Goal: Obtain resource: Download file/media

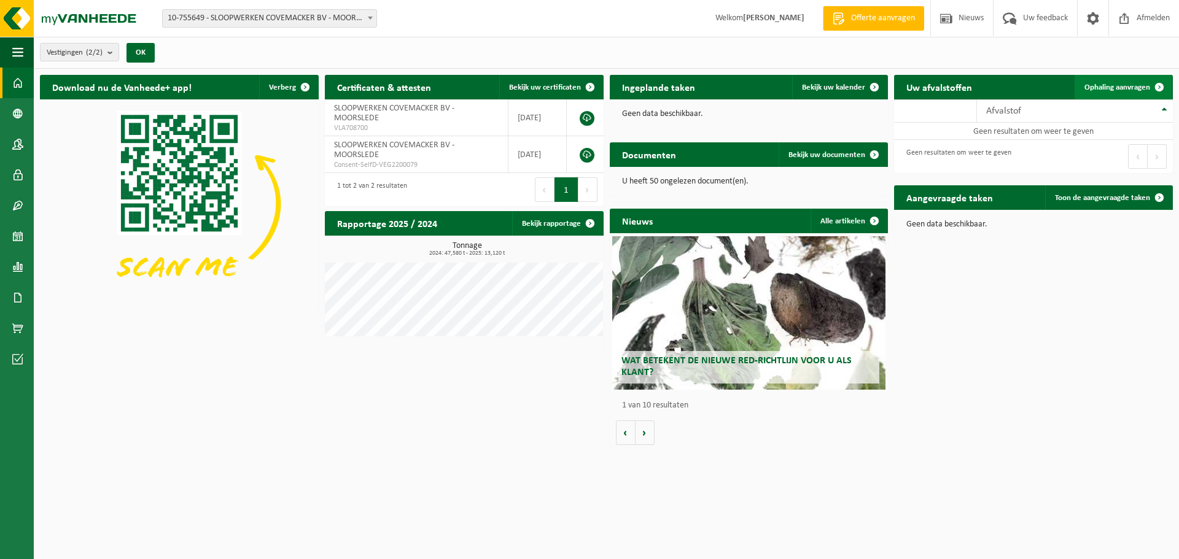
click at [1140, 89] on span "Ophaling aanvragen" at bounding box center [1118, 88] width 66 height 8
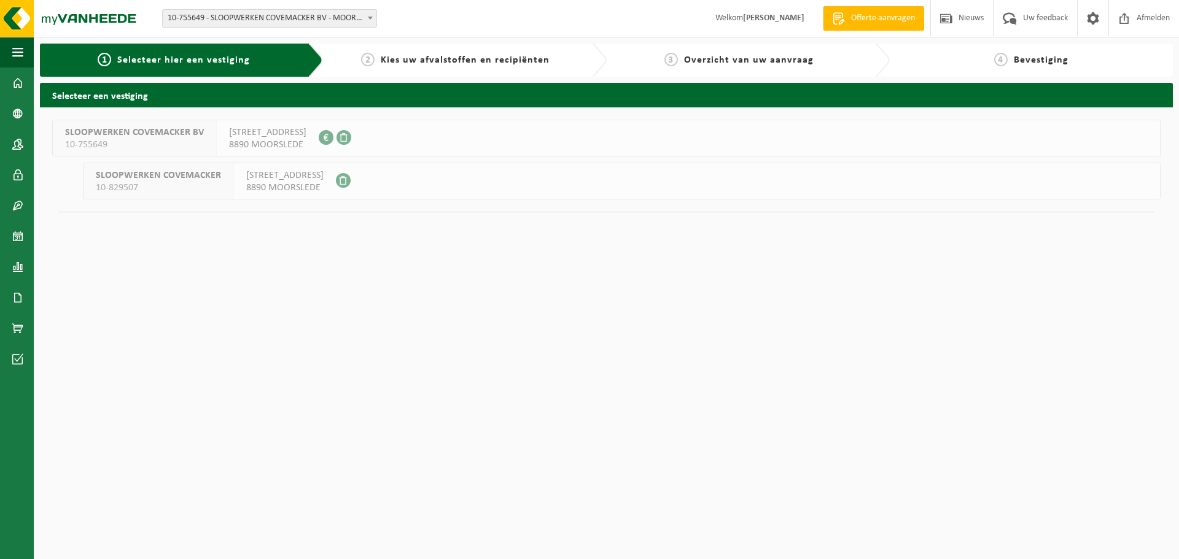
click at [301, 143] on div "[STREET_ADDRESS] 0683.491.494" at bounding box center [268, 138] width 102 height 36
click at [418, 58] on span "Kies uw afvalstoffen en recipiënten" at bounding box center [465, 60] width 169 height 10
click at [94, 134] on span "SLOOPWERKEN COVEMACKER BV" at bounding box center [134, 133] width 139 height 12
click at [319, 139] on span at bounding box center [326, 137] width 15 height 15
drag, startPoint x: 1075, startPoint y: 54, endPoint x: 1053, endPoint y: 66, distance: 25.0
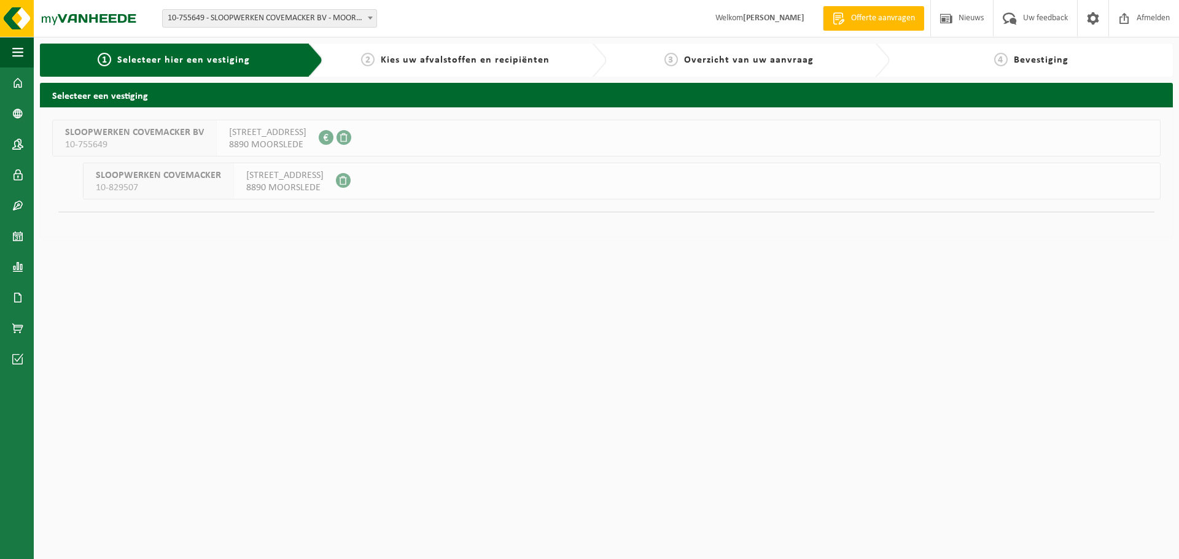
click at [1059, 64] on div "4 Bevestiging" at bounding box center [1031, 60] width 271 height 15
click at [275, 189] on span "8890 MOORSLEDE" at bounding box center [284, 188] width 77 height 12
click at [194, 139] on span "10-755649" at bounding box center [134, 145] width 139 height 12
click at [337, 137] on span at bounding box center [344, 137] width 15 height 15
click at [200, 56] on span "Selecteer hier een vestiging" at bounding box center [183, 60] width 133 height 10
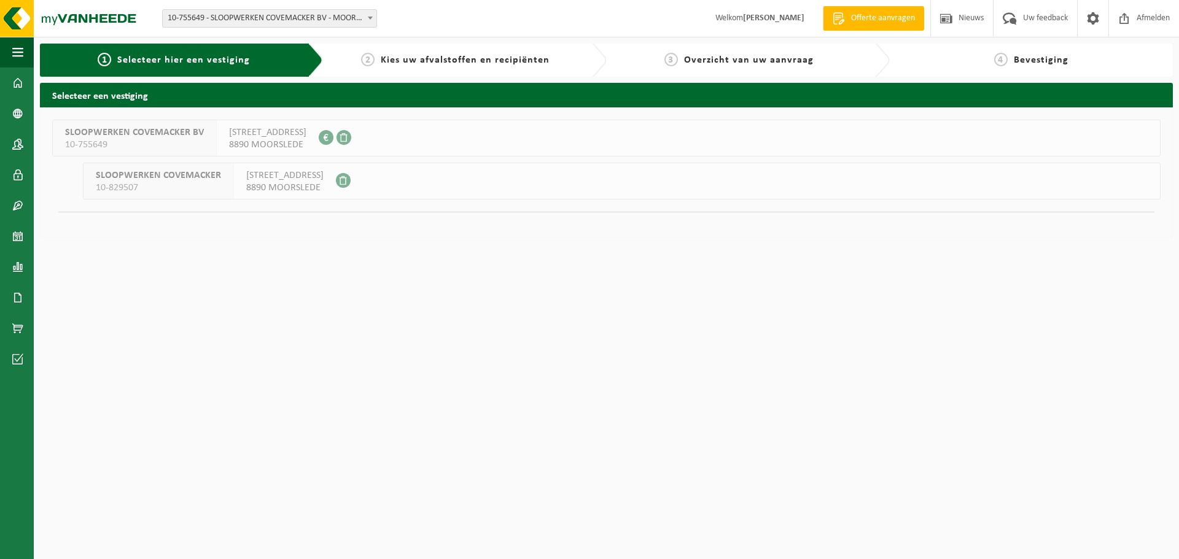
click at [71, 146] on span "10-755649" at bounding box center [134, 145] width 139 height 12
click at [15, 80] on span at bounding box center [17, 83] width 11 height 31
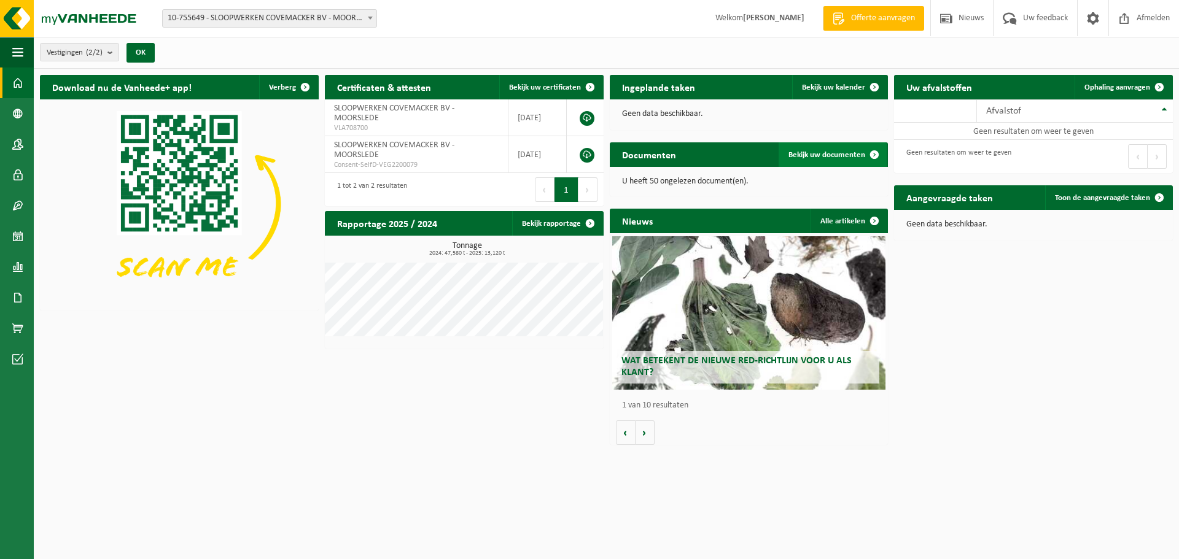
click at [830, 160] on link "Bekijk uw documenten" at bounding box center [833, 154] width 108 height 25
click at [822, 152] on span "Bekijk uw documenten" at bounding box center [827, 155] width 77 height 8
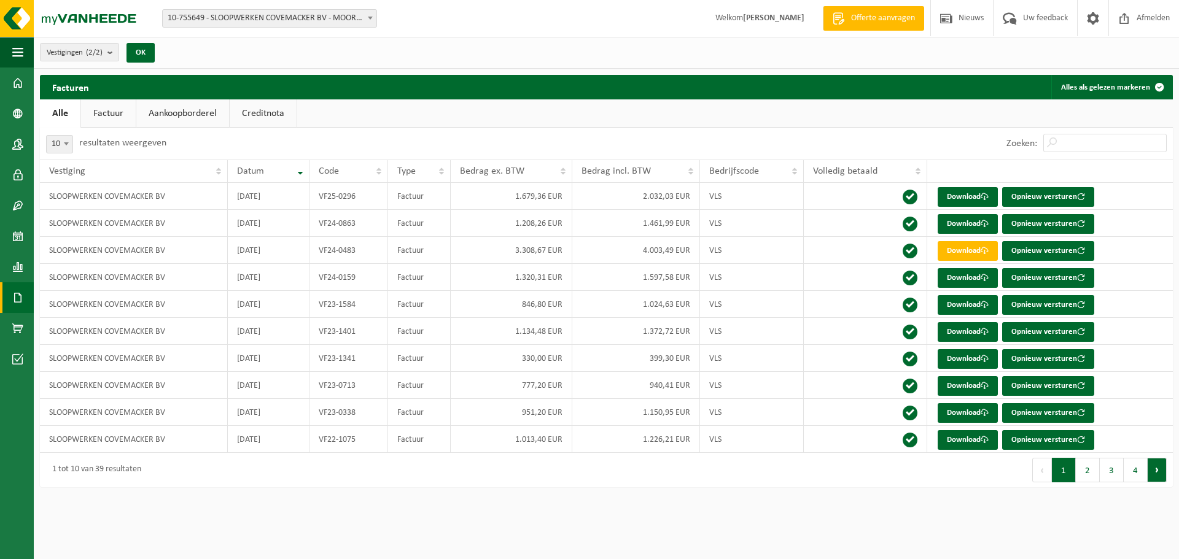
click at [1160, 467] on button "Volgende" at bounding box center [1157, 470] width 19 height 25
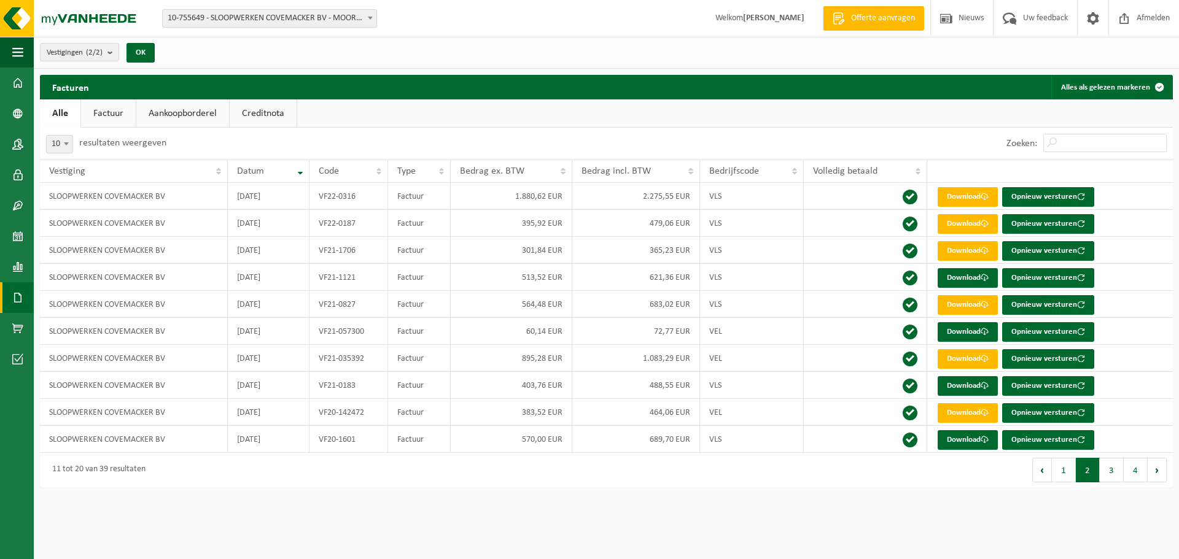
click at [1160, 467] on button "Volgende" at bounding box center [1157, 470] width 19 height 25
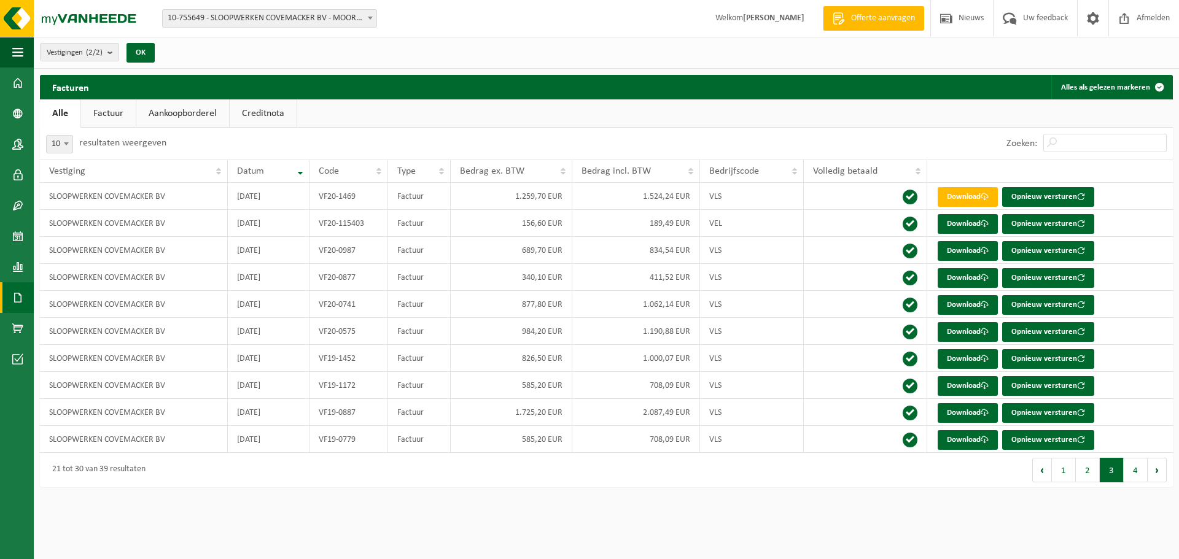
click at [1160, 467] on button "Volgende" at bounding box center [1157, 470] width 19 height 25
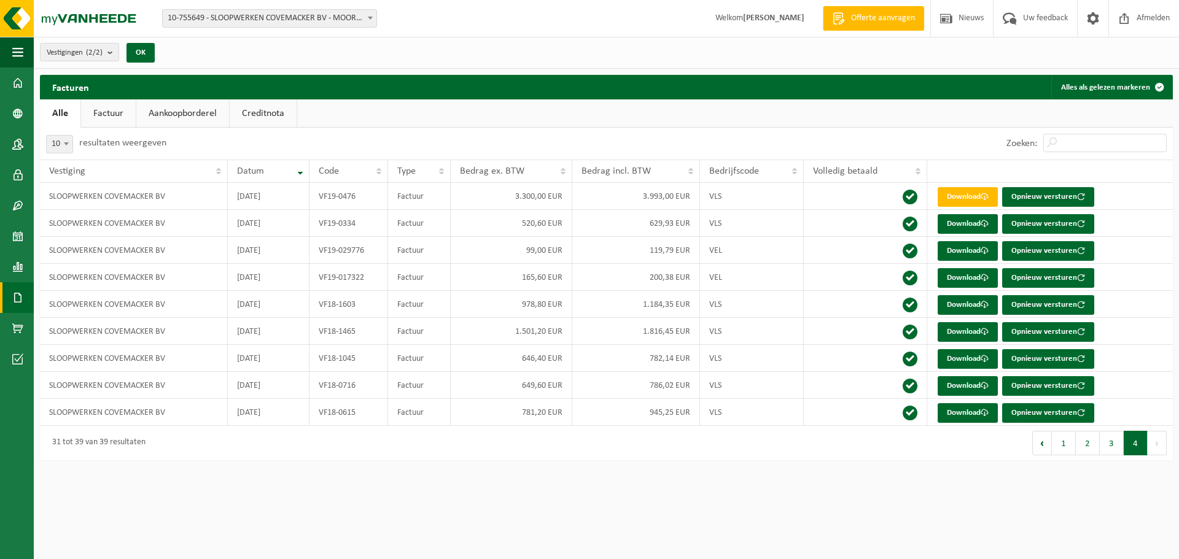
click at [1160, 467] on div "Navigatie Offerte aanvragen Nieuws Uw feedback Afmelden Dashboard Bedrijfsgegev…" at bounding box center [589, 236] width 1179 height 473
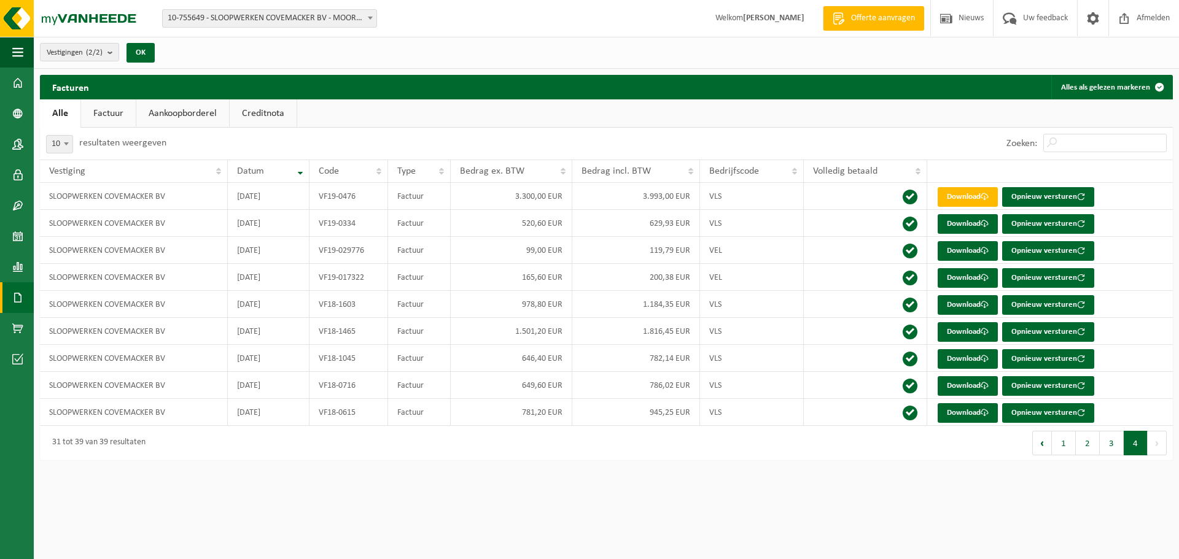
click at [1160, 467] on div "Navigatie Offerte aanvragen Nieuws Uw feedback Afmelden Dashboard Bedrijfsgegev…" at bounding box center [589, 236] width 1179 height 473
click at [1040, 450] on button "Vorige" at bounding box center [1042, 443] width 20 height 25
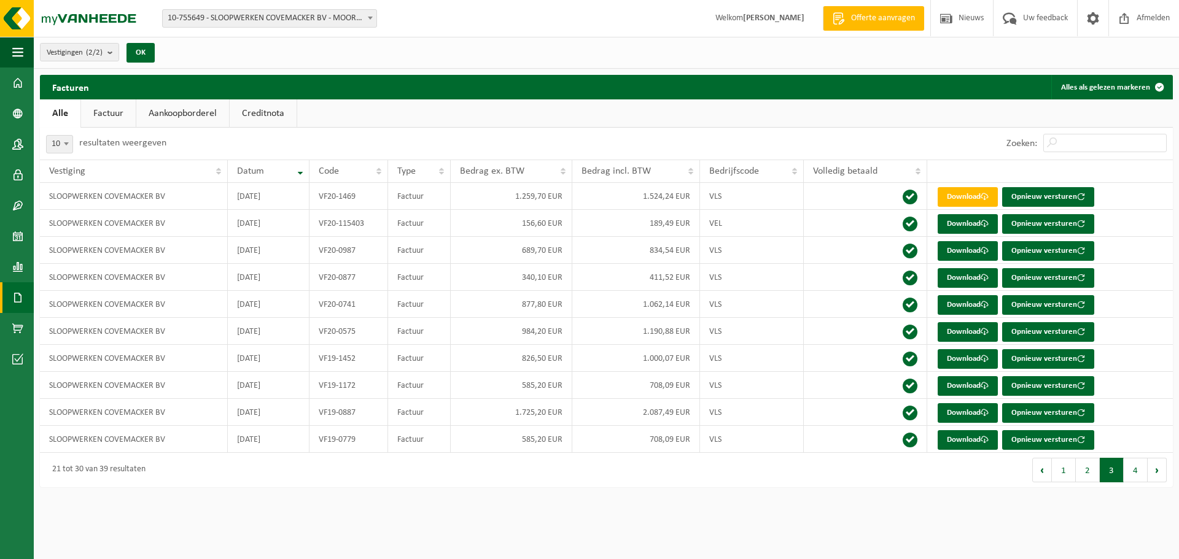
click at [1040, 450] on td "Download Opnieuw versturen" at bounding box center [1050, 439] width 246 height 27
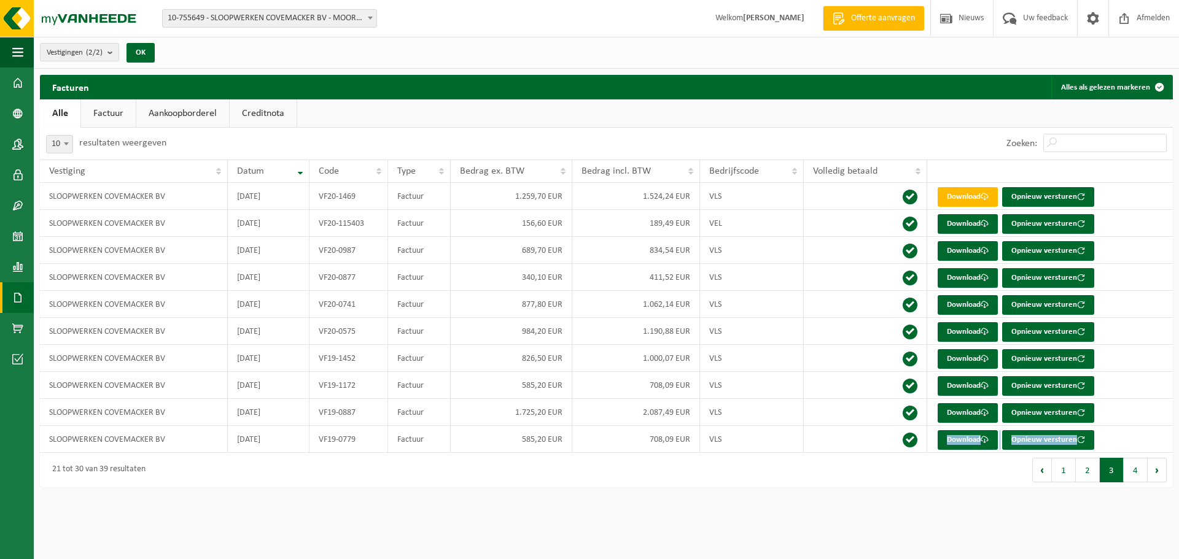
click at [1040, 450] on td "Download Opnieuw versturen" at bounding box center [1050, 439] width 246 height 27
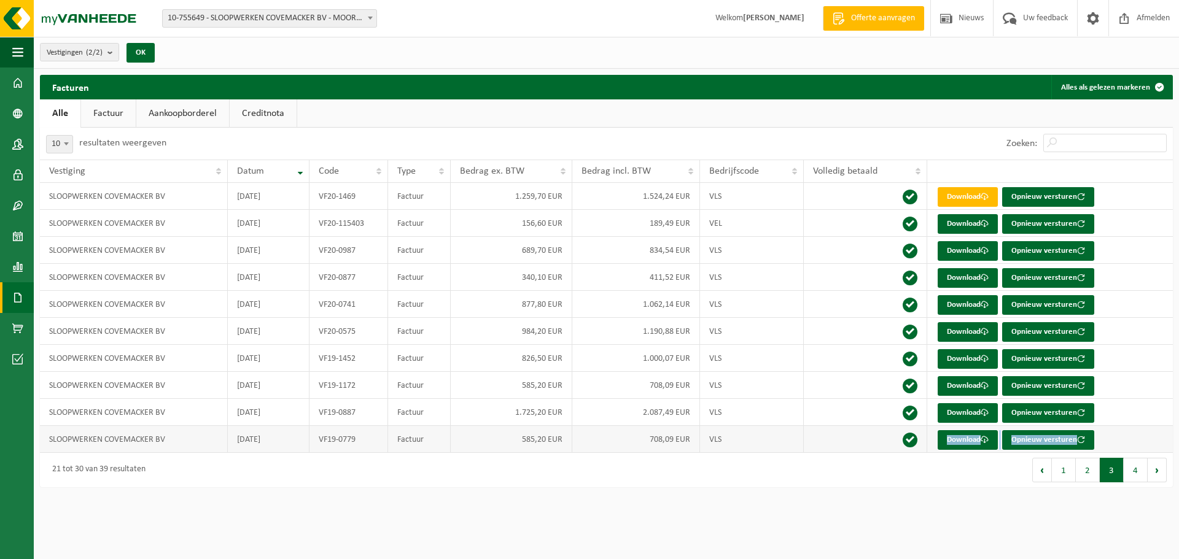
click at [1040, 450] on td "Download Opnieuw versturen" at bounding box center [1050, 439] width 246 height 27
click at [1041, 450] on td "Download Opnieuw versturen" at bounding box center [1050, 439] width 246 height 27
click at [1042, 450] on td "Download Opnieuw versturen" at bounding box center [1050, 439] width 246 height 27
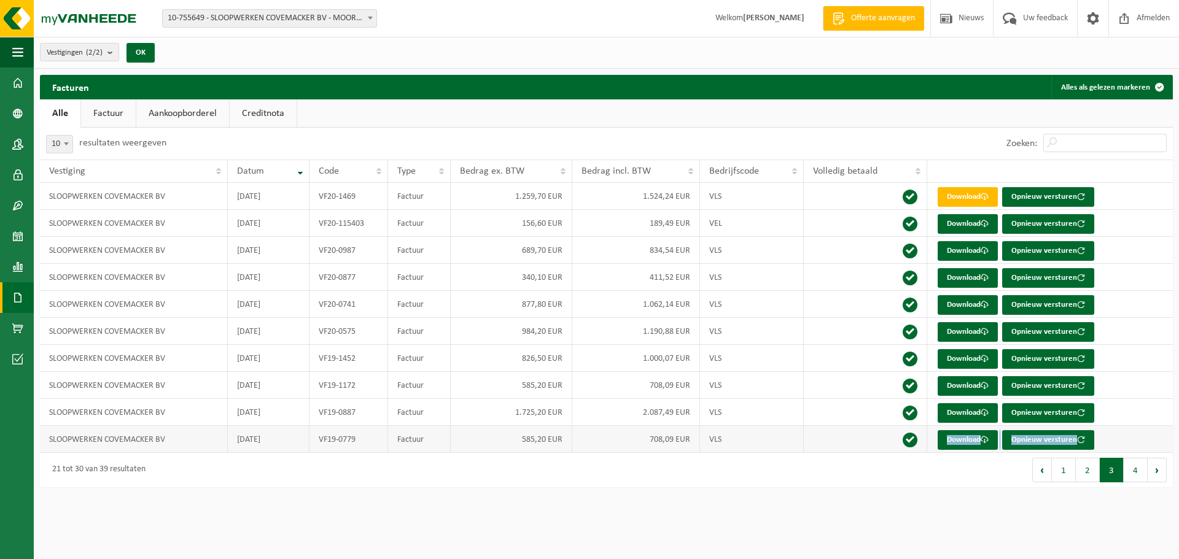
click at [1042, 450] on td "Download Opnieuw versturen" at bounding box center [1050, 439] width 246 height 27
click at [192, 119] on link "Aankoopborderel" at bounding box center [182, 113] width 93 height 28
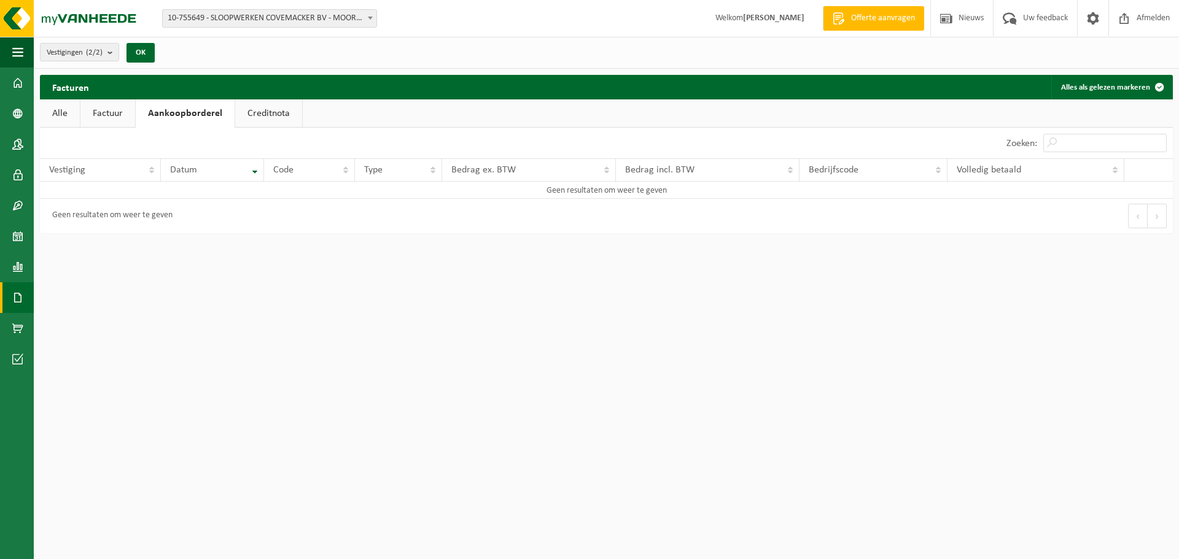
click at [50, 113] on link "Alle" at bounding box center [60, 113] width 40 height 28
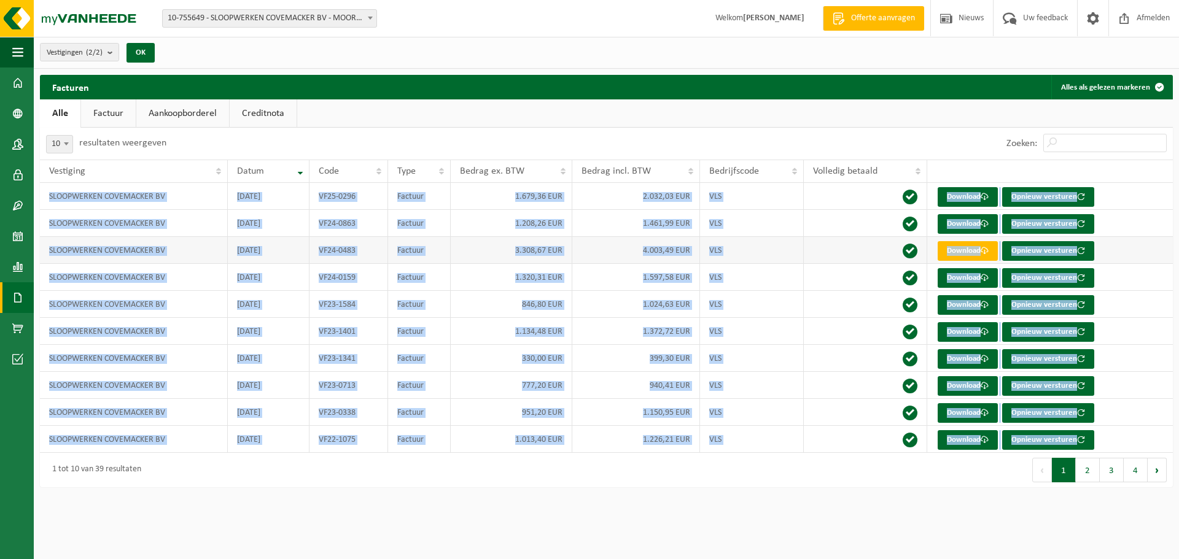
click at [494, 237] on td "3.308,67 EUR" at bounding box center [512, 250] width 122 height 27
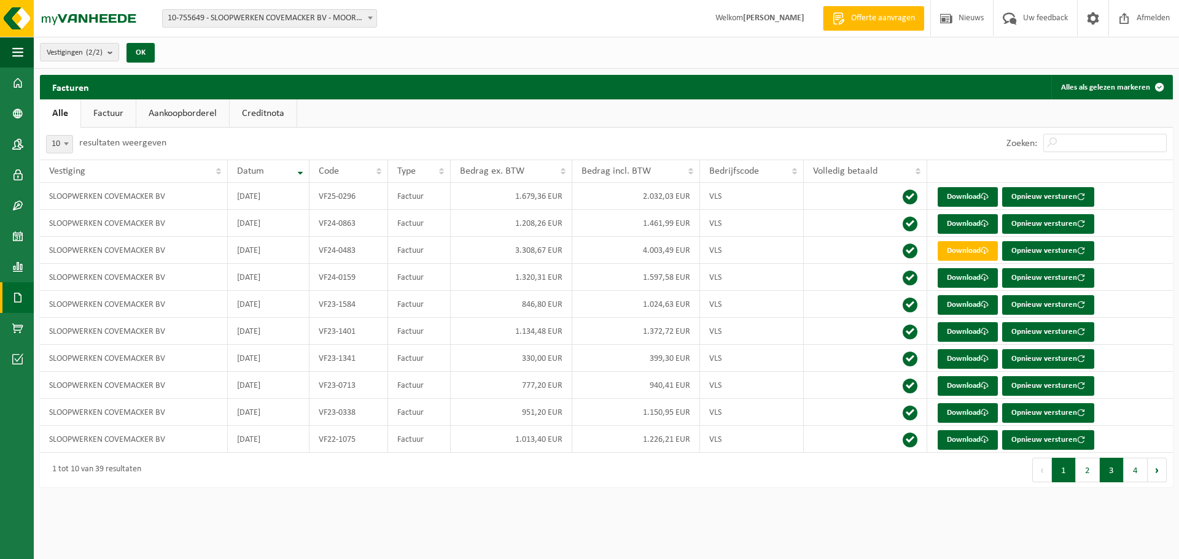
click at [1110, 477] on button "3" at bounding box center [1112, 470] width 24 height 25
click at [1144, 470] on button "4" at bounding box center [1136, 470] width 24 height 25
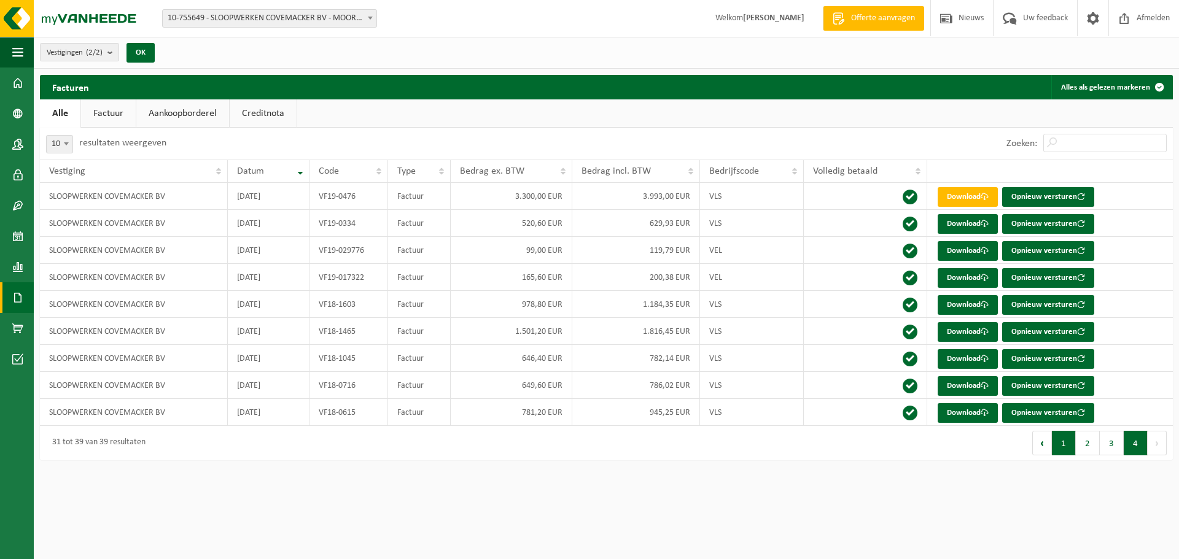
click at [1058, 453] on button "1" at bounding box center [1064, 443] width 24 height 25
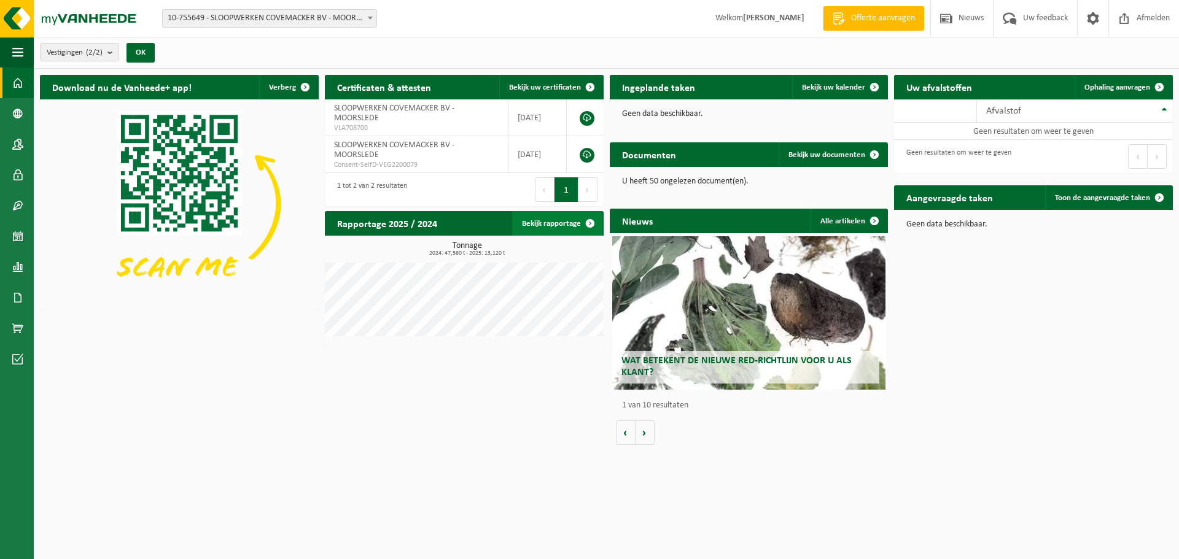
click at [540, 222] on link "Bekijk rapportage" at bounding box center [557, 223] width 90 height 25
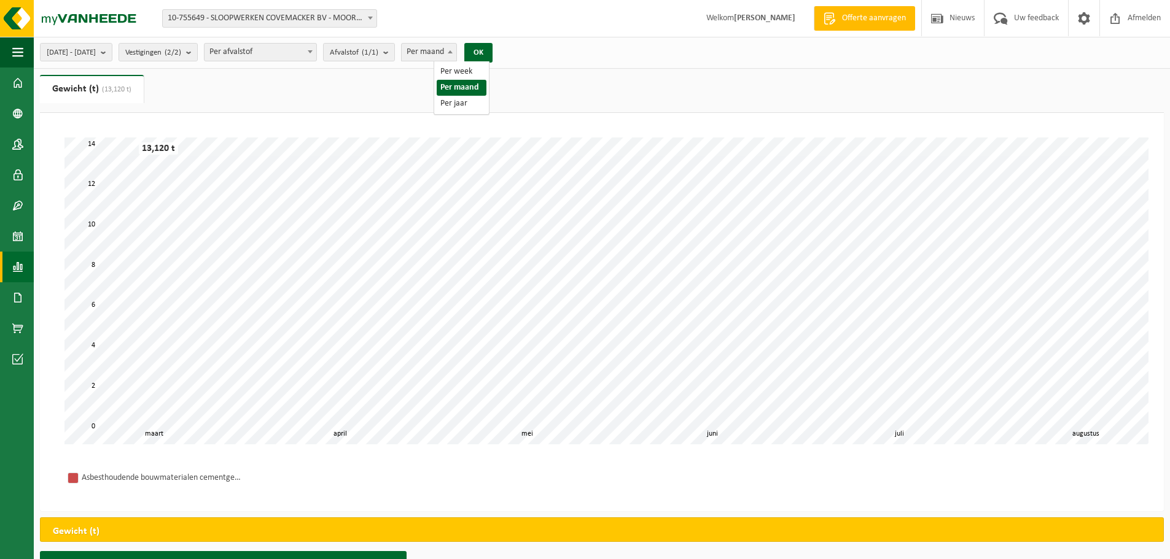
click at [456, 55] on span at bounding box center [450, 52] width 12 height 16
click at [493, 54] on button "OK" at bounding box center [478, 53] width 28 height 20
click at [96, 52] on span "2025-03-01 - 2025-08-31" at bounding box center [71, 53] width 49 height 18
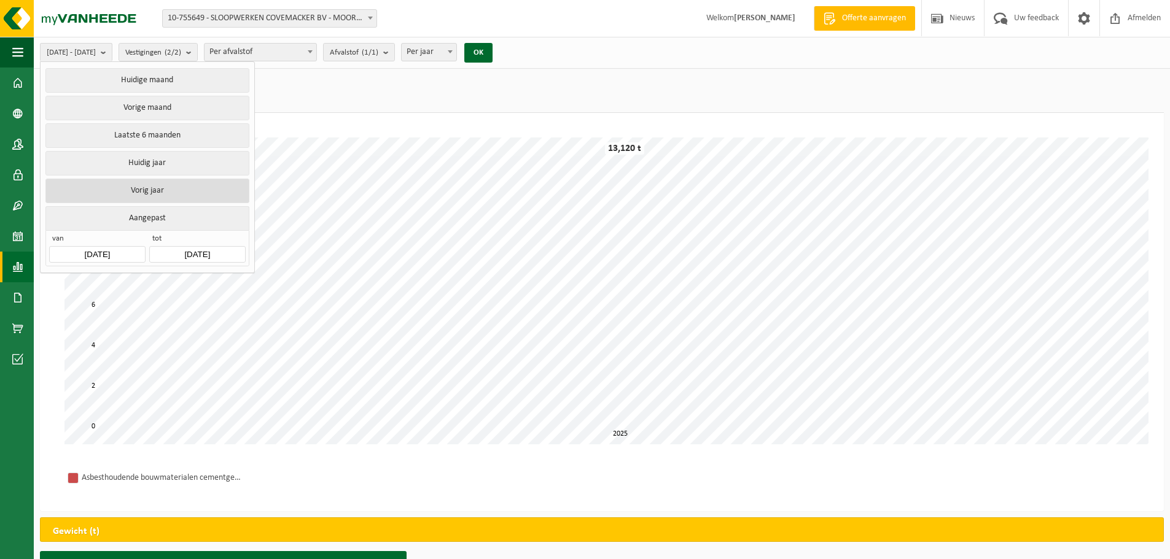
click at [173, 188] on button "Vorig jaar" at bounding box center [146, 191] width 203 height 25
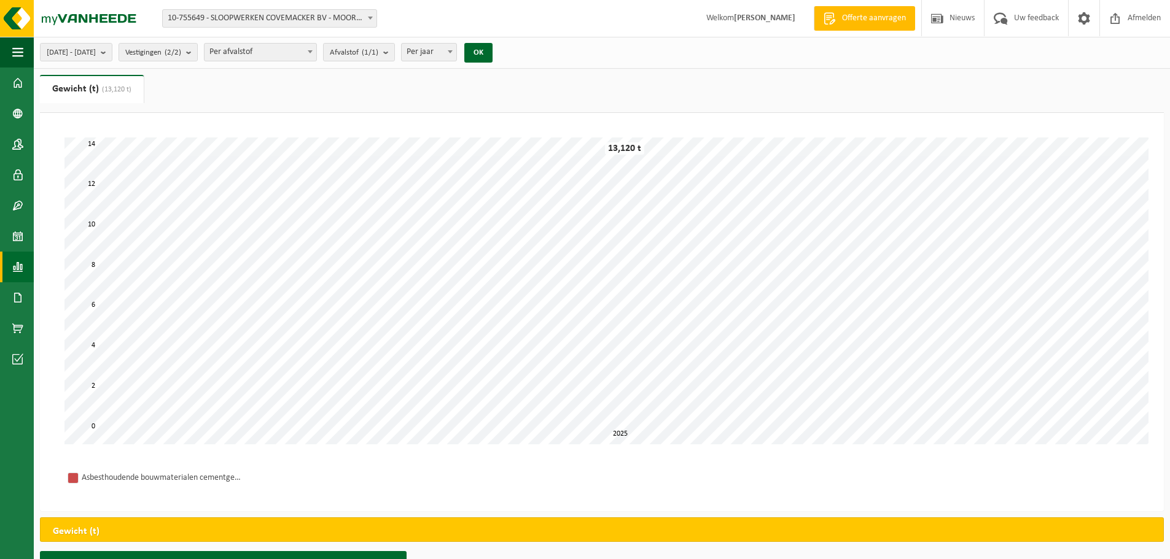
click at [456, 49] on span "Per jaar" at bounding box center [429, 52] width 55 height 17
select select "2"
click at [493, 52] on button "OK" at bounding box center [478, 53] width 28 height 20
click at [108, 96] on link "Gewicht (t) (47,580 t)" at bounding box center [92, 89] width 104 height 28
click at [13, 297] on span at bounding box center [17, 298] width 11 height 31
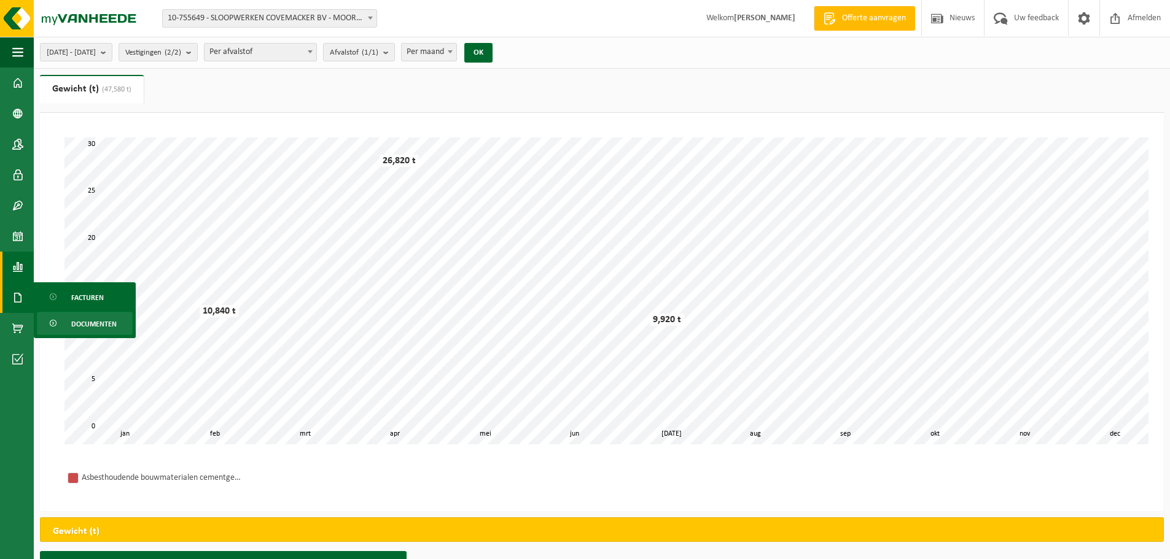
click at [68, 328] on link "Documenten" at bounding box center [85, 323] width 96 height 23
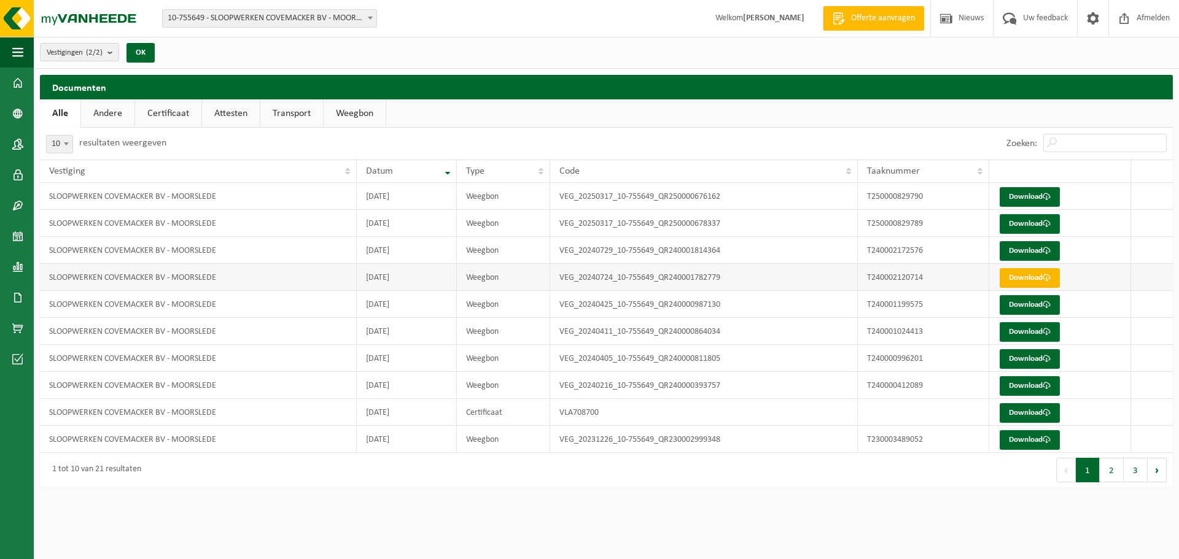
click at [1028, 280] on link "Download" at bounding box center [1030, 278] width 60 height 20
click at [1038, 305] on link "Download" at bounding box center [1030, 305] width 60 height 20
click at [1031, 243] on link "Download" at bounding box center [1030, 251] width 60 height 20
click at [1030, 255] on link "Download" at bounding box center [1030, 251] width 60 height 20
